Goal: Task Accomplishment & Management: Complete application form

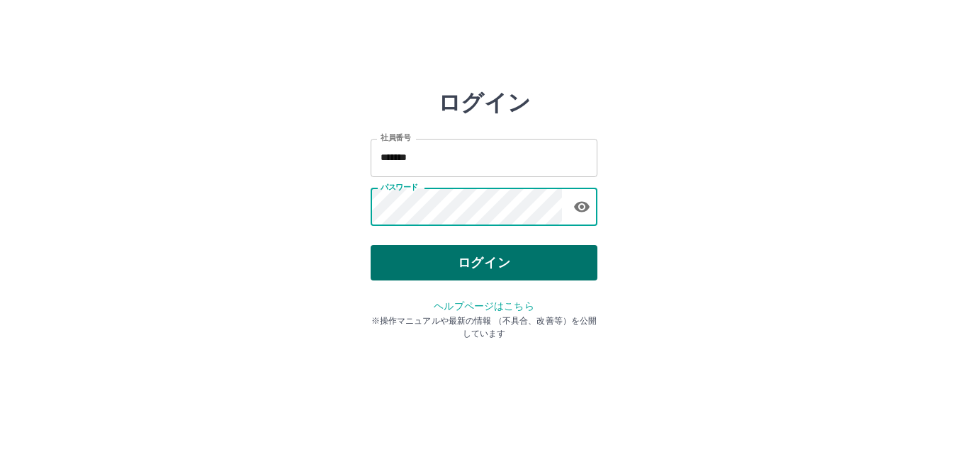
click at [531, 247] on button "ログイン" at bounding box center [484, 262] width 227 height 35
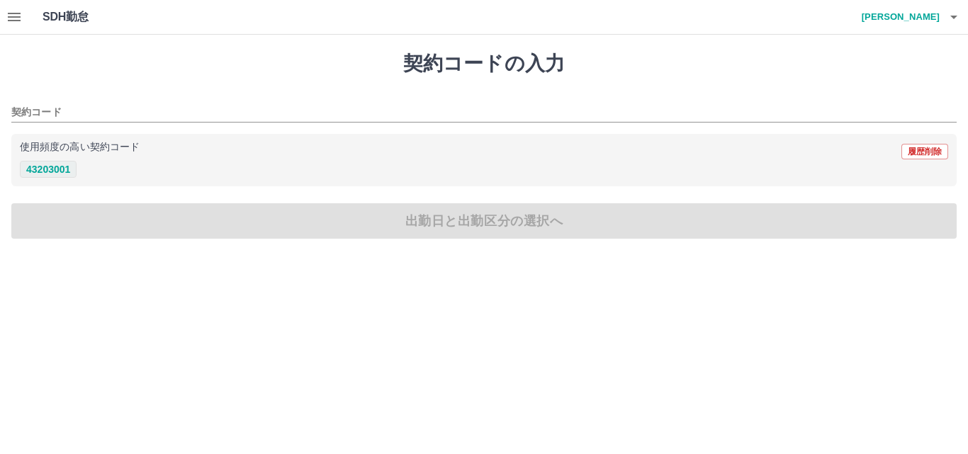
click at [21, 168] on button "43203001" at bounding box center [48, 169] width 57 height 17
type input "********"
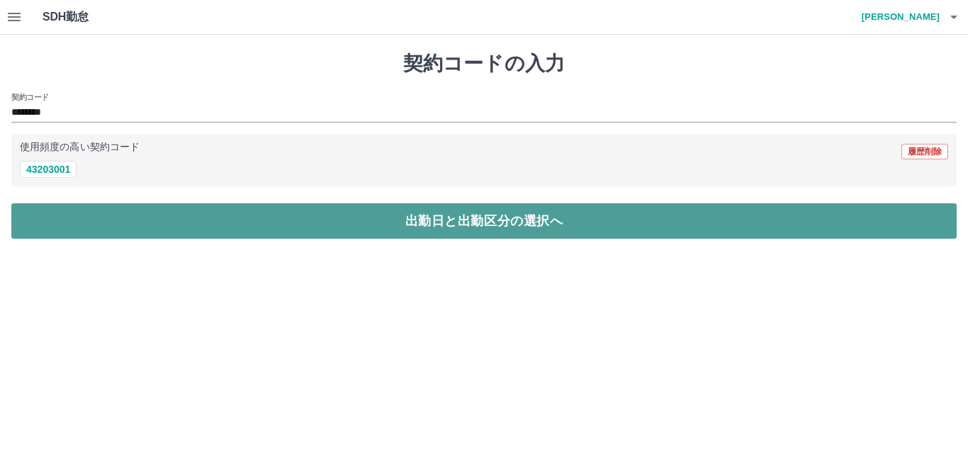
click at [305, 239] on button "出勤日と出勤区分の選択へ" at bounding box center [483, 220] width 945 height 35
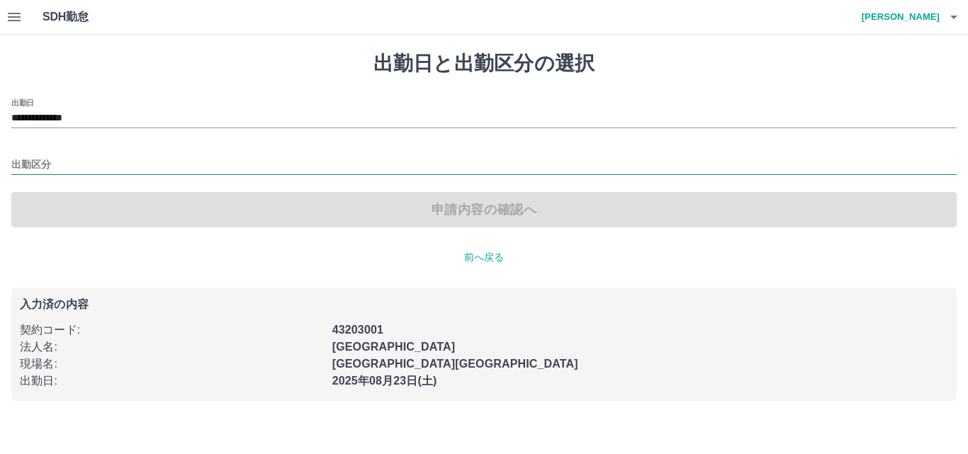
click at [33, 162] on input "出勤区分" at bounding box center [483, 166] width 945 height 18
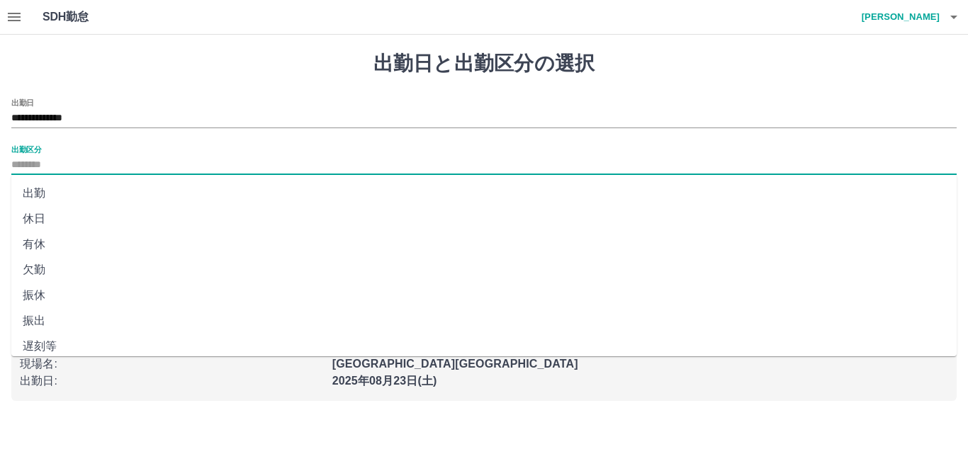
click at [29, 194] on li "出勤" at bounding box center [483, 194] width 945 height 26
type input "**"
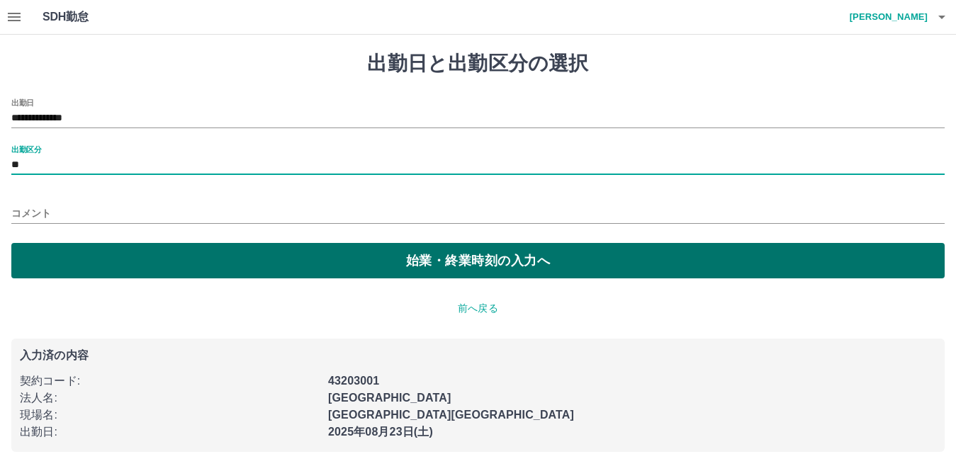
click at [446, 265] on button "始業・終業時刻の入力へ" at bounding box center [477, 260] width 933 height 35
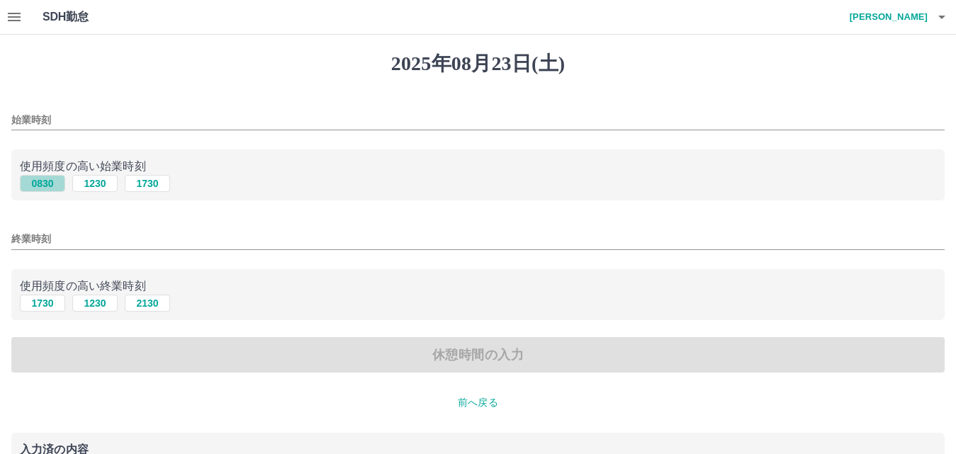
click at [49, 183] on button "0830" at bounding box center [42, 183] width 45 height 17
type input "****"
click at [101, 305] on button "1230" at bounding box center [94, 303] width 45 height 17
type input "****"
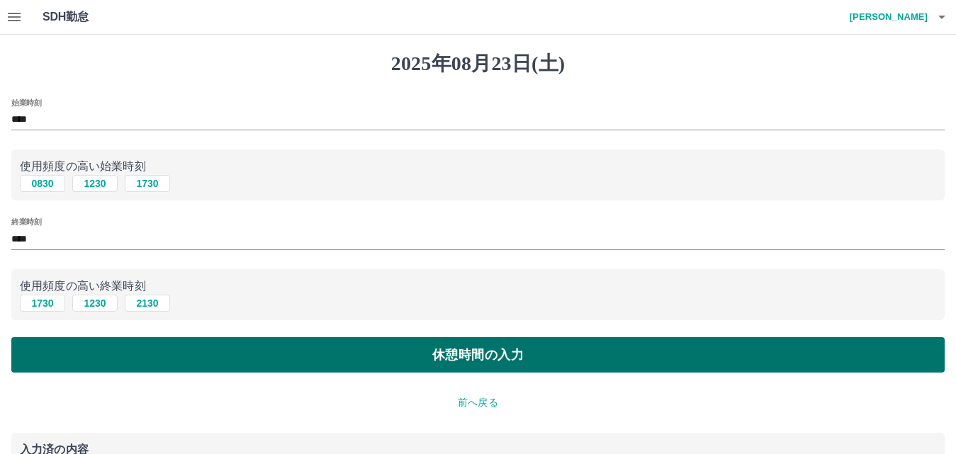
click at [356, 351] on button "休憩時間の入力" at bounding box center [477, 354] width 933 height 35
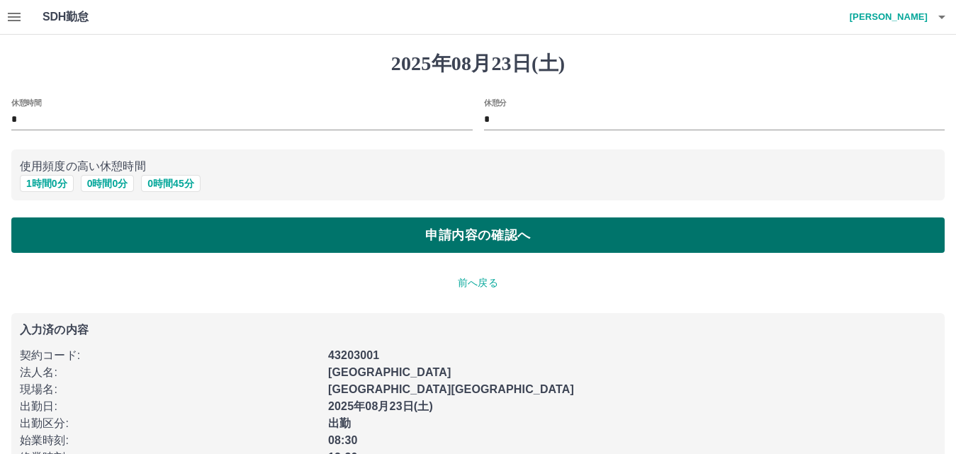
click at [316, 236] on button "申請内容の確認へ" at bounding box center [477, 234] width 933 height 35
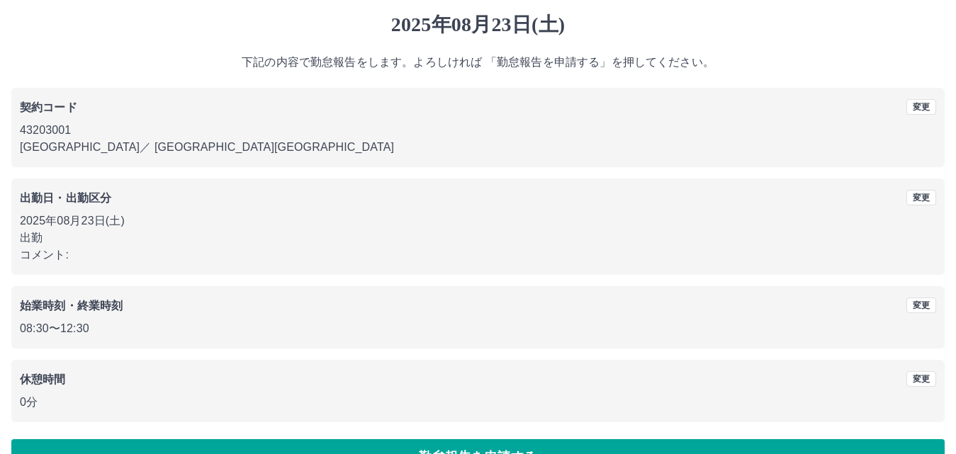
scroll to position [77, 0]
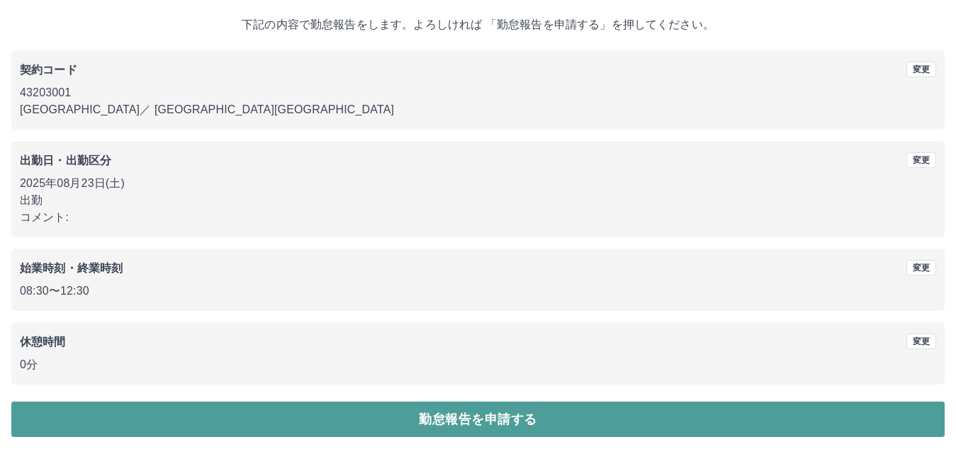
click at [442, 417] on button "勤怠報告を申請する" at bounding box center [477, 419] width 933 height 35
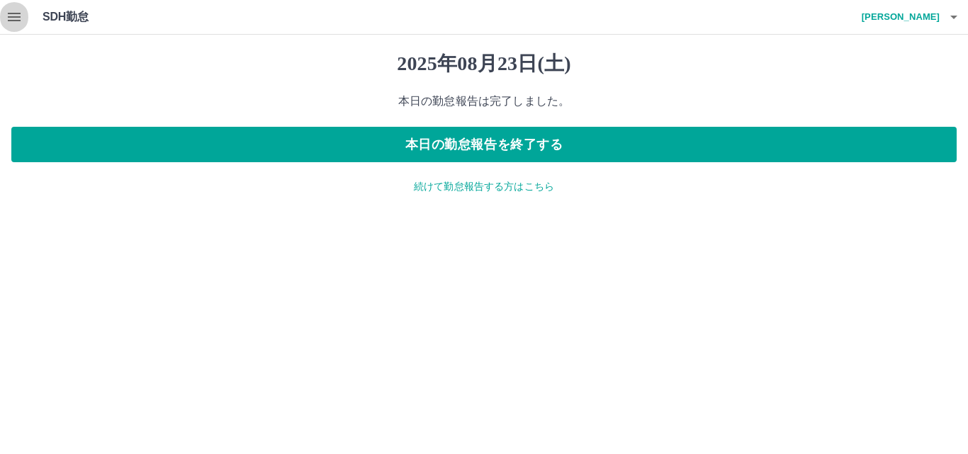
click at [18, 21] on icon "button" at bounding box center [14, 17] width 13 height 9
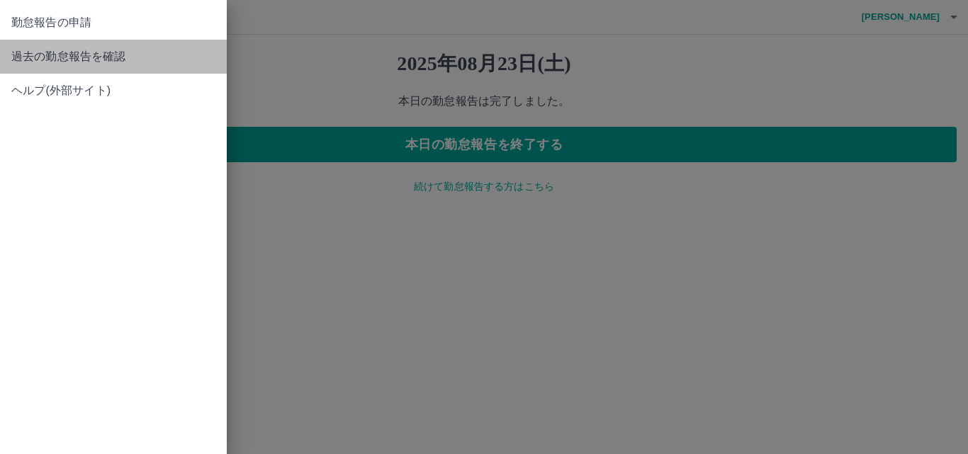
click at [94, 47] on link "過去の勤怠報告を確認" at bounding box center [113, 57] width 227 height 34
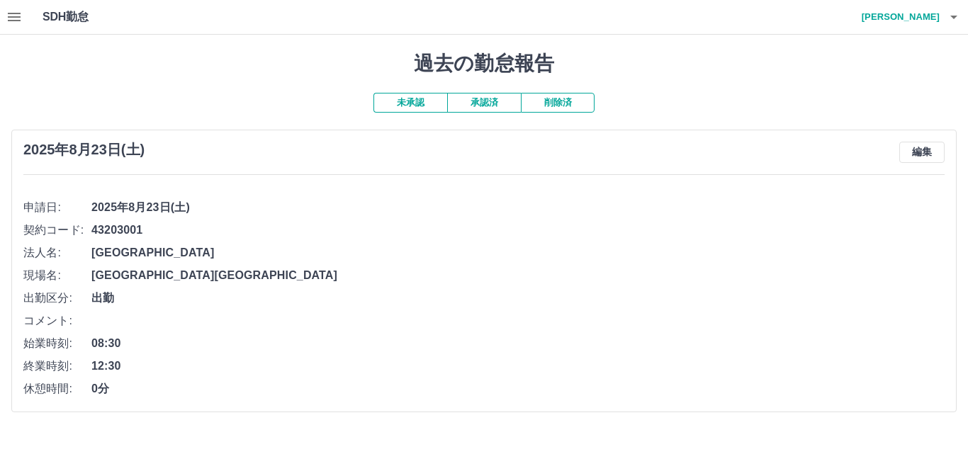
click at [473, 108] on button "承認済" at bounding box center [484, 103] width 74 height 20
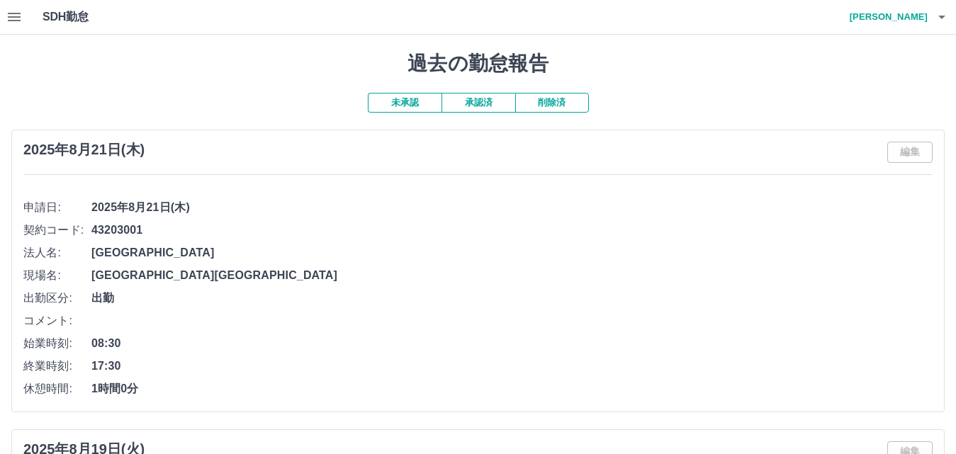
click at [937, 21] on icon "button" at bounding box center [941, 17] width 17 height 17
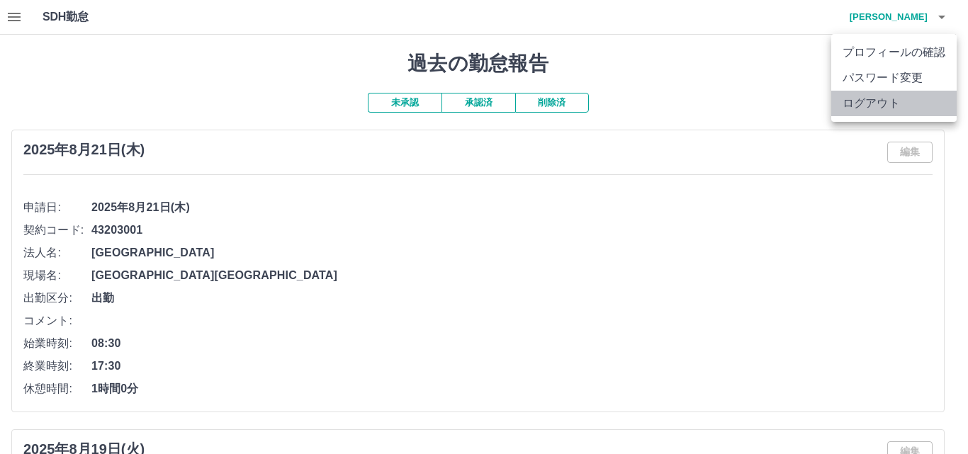
click at [865, 100] on li "ログアウト" at bounding box center [893, 104] width 125 height 26
